Goal: Navigation & Orientation: Find specific page/section

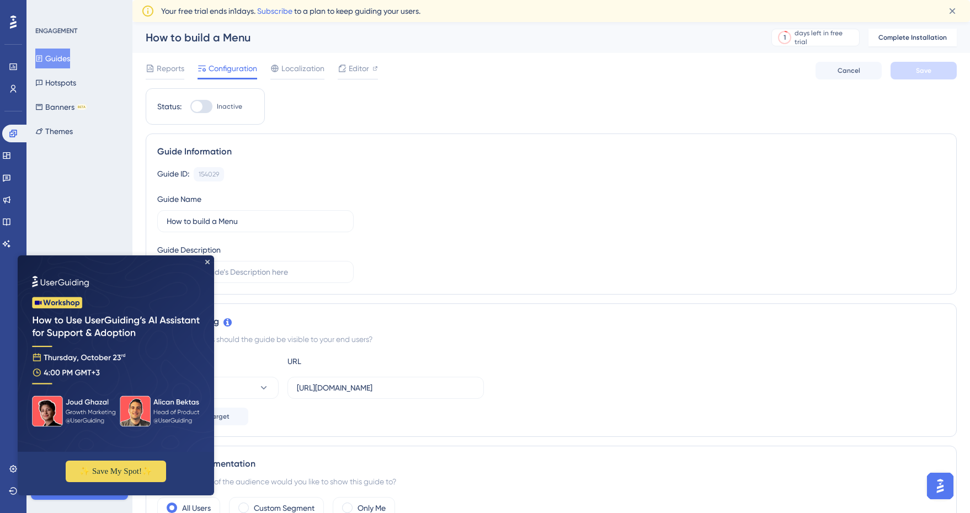
click at [606, 227] on div "Guide ID: 154029 Copy Guide Name How to build a Menu Guide Description" at bounding box center [551, 225] width 788 height 116
click at [212, 262] on img at bounding box center [116, 353] width 196 height 196
click at [207, 260] on icon "Close Preview" at bounding box center [207, 262] width 4 height 4
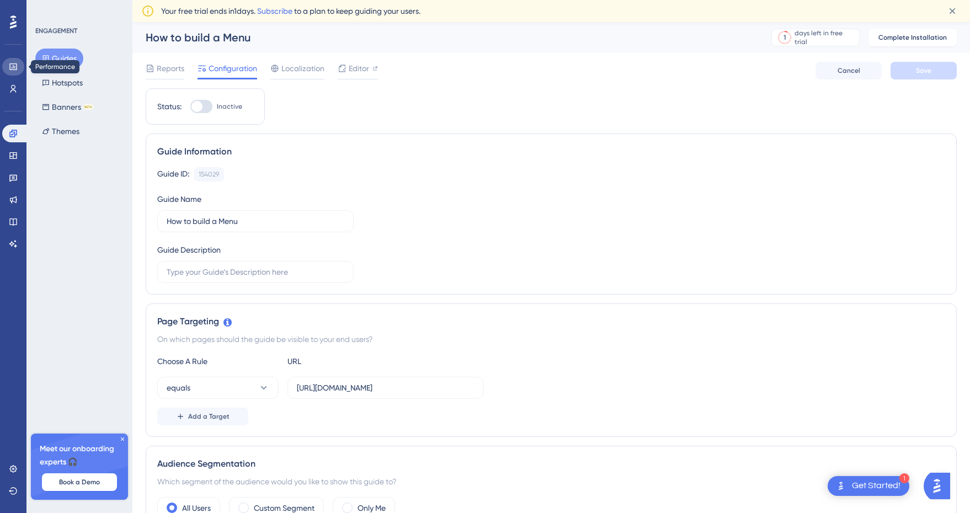
click at [13, 66] on icon at bounding box center [12, 66] width 7 height 7
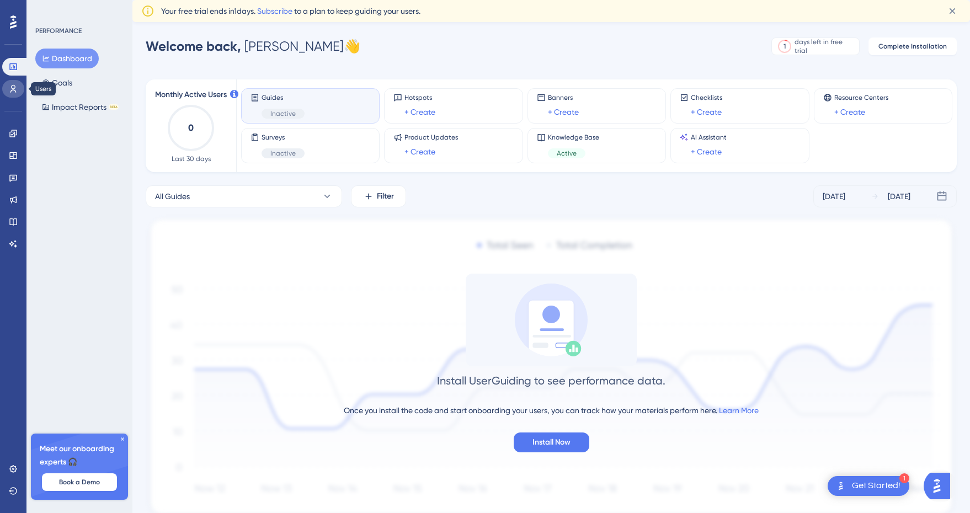
click at [16, 93] on icon at bounding box center [13, 88] width 9 height 9
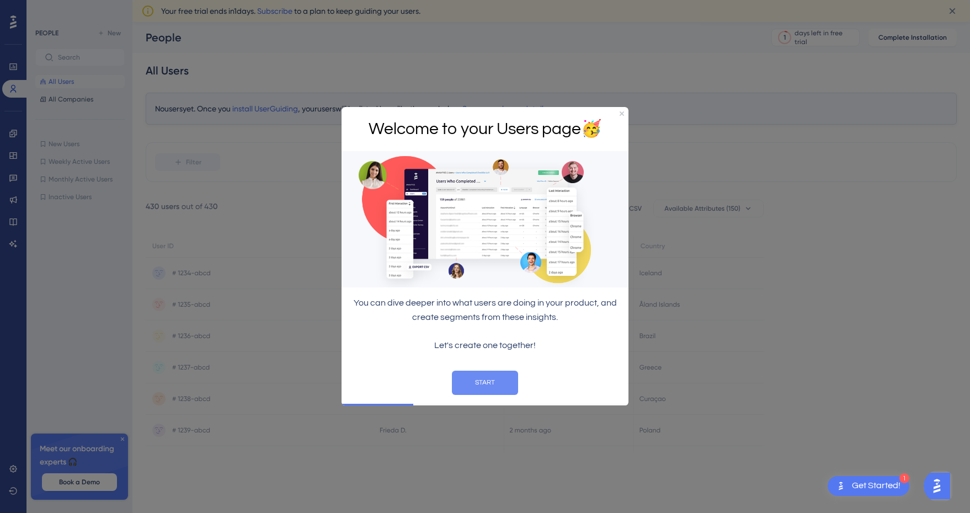
click at [492, 385] on button "START" at bounding box center [485, 383] width 66 height 24
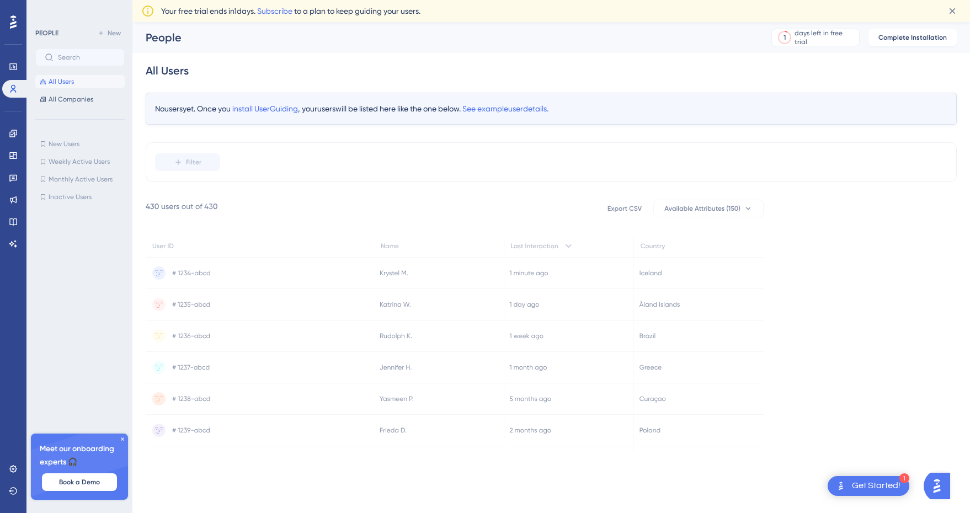
click at [82, 246] on div at bounding box center [83, 339] width 96 height 271
click at [57, 98] on span "All Companies" at bounding box center [71, 99] width 45 height 9
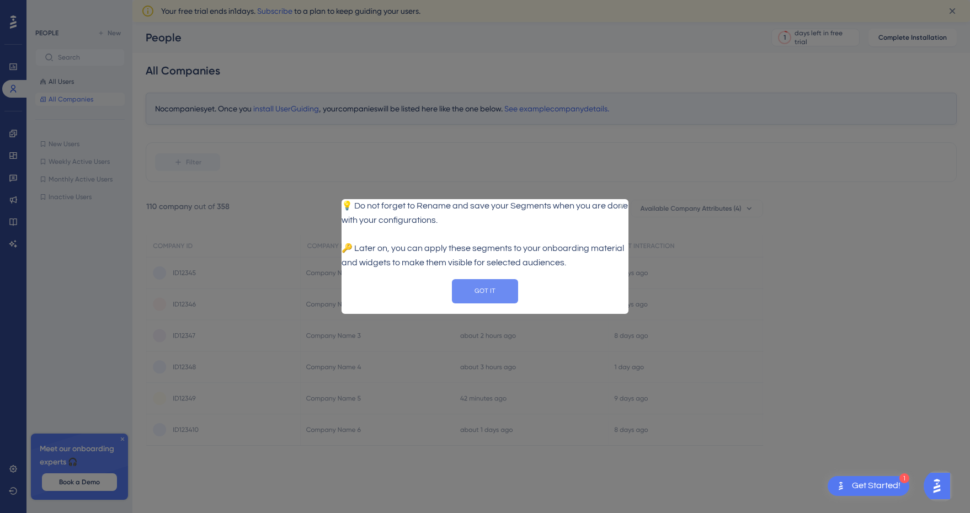
drag, startPoint x: 497, startPoint y: 301, endPoint x: 830, endPoint y: 486, distance: 381.6
click at [497, 301] on button "GOT IT" at bounding box center [485, 291] width 66 height 24
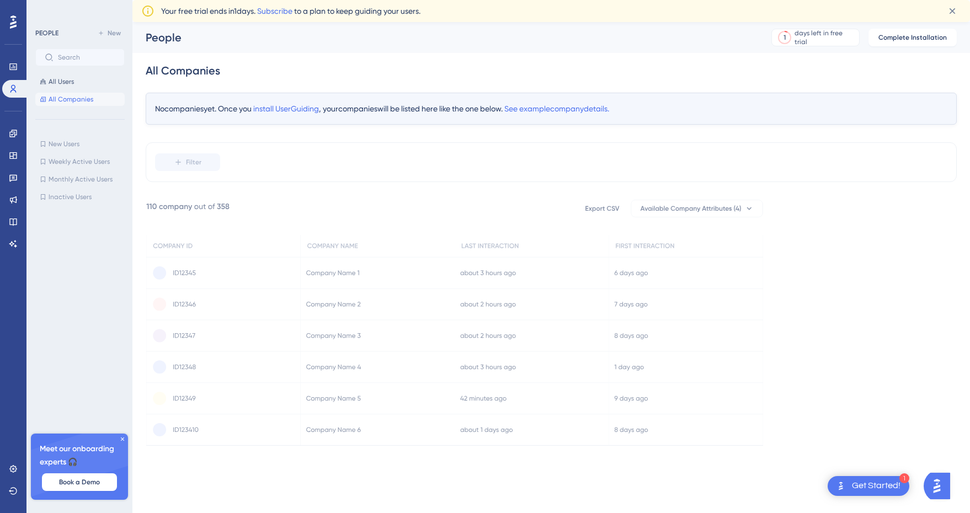
click at [123, 248] on div at bounding box center [83, 339] width 96 height 271
click at [15, 20] on icon at bounding box center [13, 22] width 7 height 14
